Goal: Check status: Check status

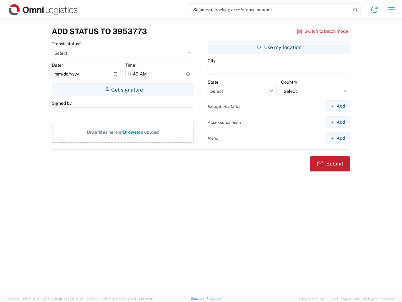
click at [270, 10] on input "search" at bounding box center [270, 10] width 163 height 12
click at [356, 10] on icon at bounding box center [356, 10] width 9 height 9
click at [375, 10] on icon at bounding box center [375, 10] width 10 height 10
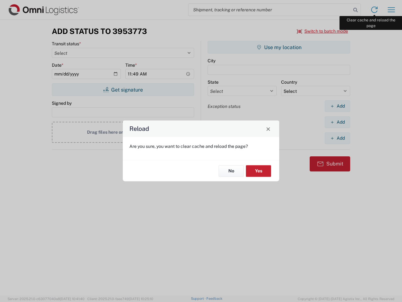
click at [392, 10] on div "Reload Are you sure, you want to clear cache and reload the page? No Yes" at bounding box center [201, 151] width 402 height 302
click at [323, 31] on div "Reload Are you sure, you want to clear cache and reload the page? No Yes" at bounding box center [201, 151] width 402 height 302
click at [123, 90] on div "Reload Are you sure, you want to clear cache and reload the page? No Yes" at bounding box center [201, 151] width 402 height 302
click at [279, 47] on div "Reload Are you sure, you want to clear cache and reload the page? No Yes" at bounding box center [201, 151] width 402 height 302
click at [338, 106] on div "Reload Are you sure, you want to clear cache and reload the page? No Yes" at bounding box center [201, 151] width 402 height 302
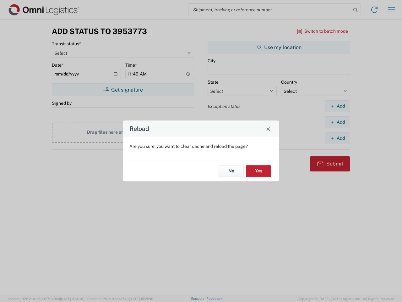
click at [338, 122] on div "Reload Are you sure, you want to clear cache and reload the page? No Yes" at bounding box center [201, 151] width 402 height 302
click at [338, 138] on div "Reload Are you sure, you want to clear cache and reload the page? No Yes" at bounding box center [201, 151] width 402 height 302
